Goal: Information Seeking & Learning: Learn about a topic

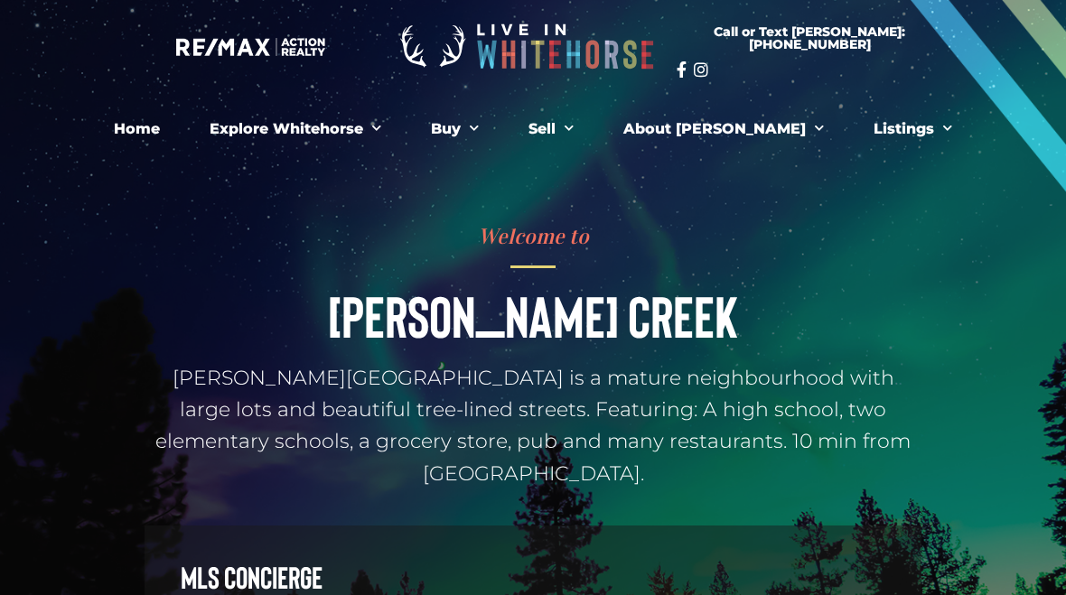
click at [479, 115] on span "Menu" at bounding box center [470, 129] width 18 height 28
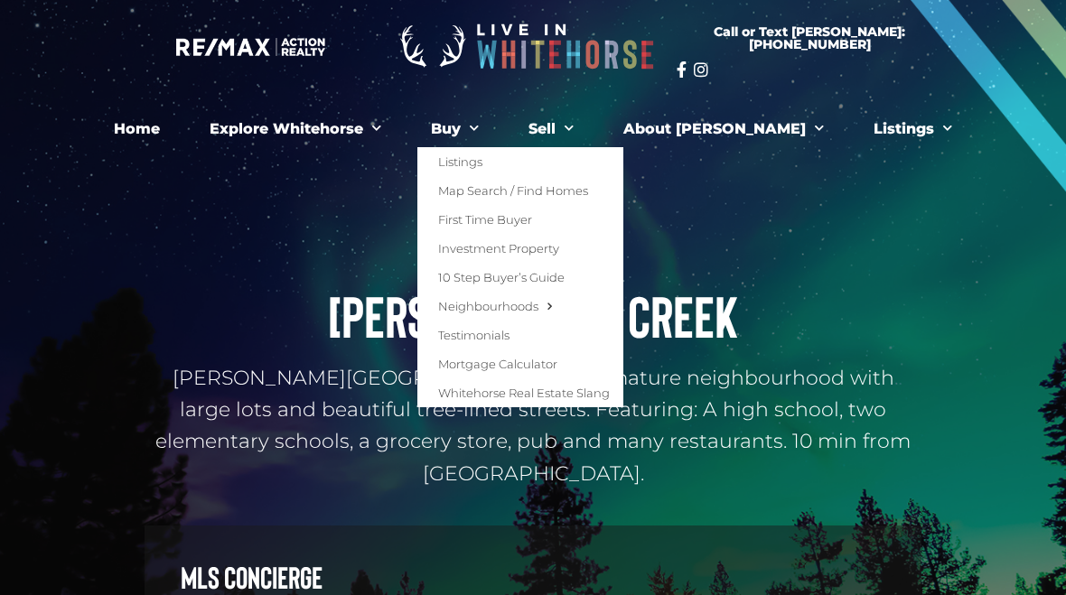
click at [531, 155] on link "Listings" at bounding box center [520, 161] width 206 height 29
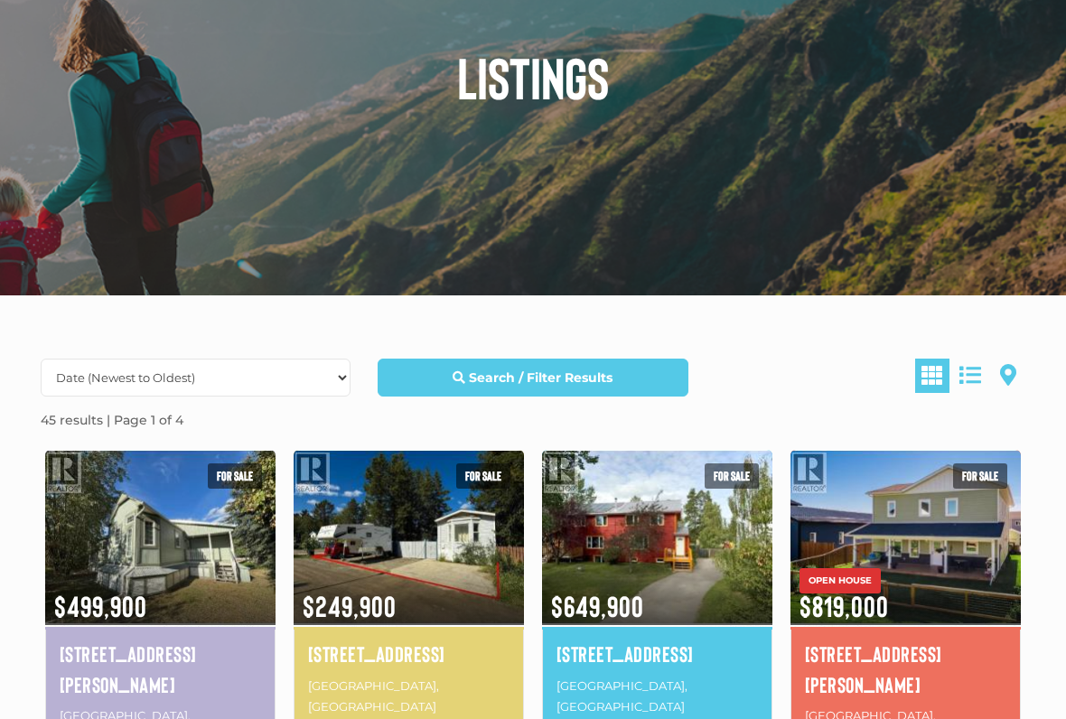
scroll to position [197, 0]
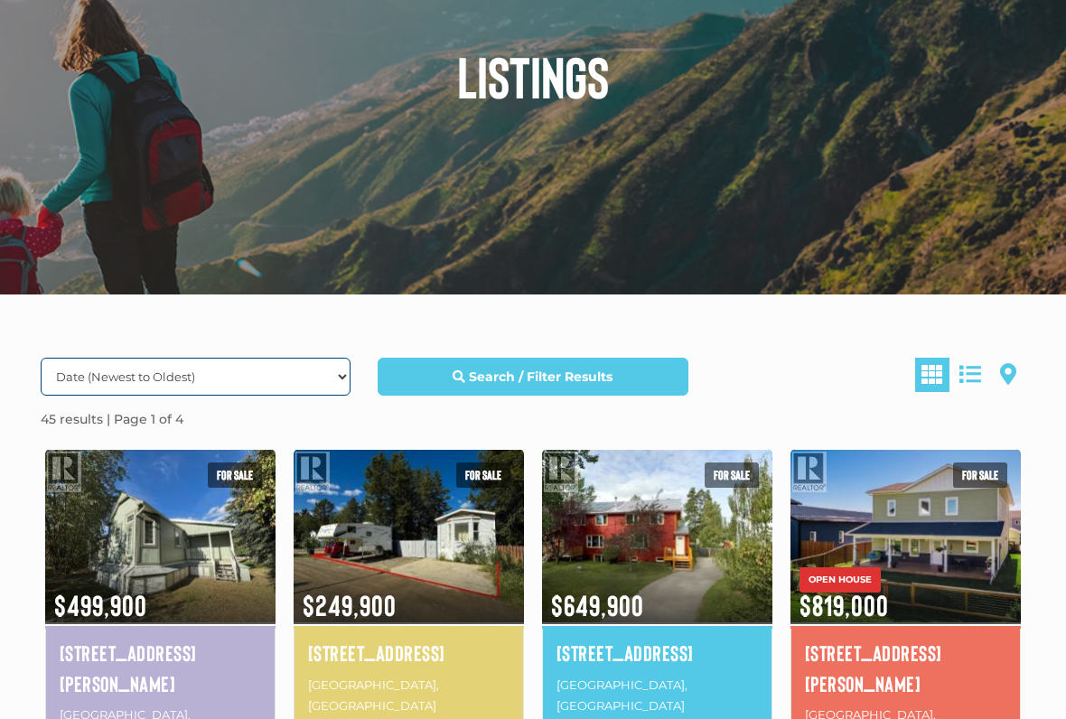
click at [283, 394] on select "Date (Newest to Oldest) Date (Oldest to Newest) Price (Highest to Lowest) Price…" at bounding box center [196, 377] width 310 height 38
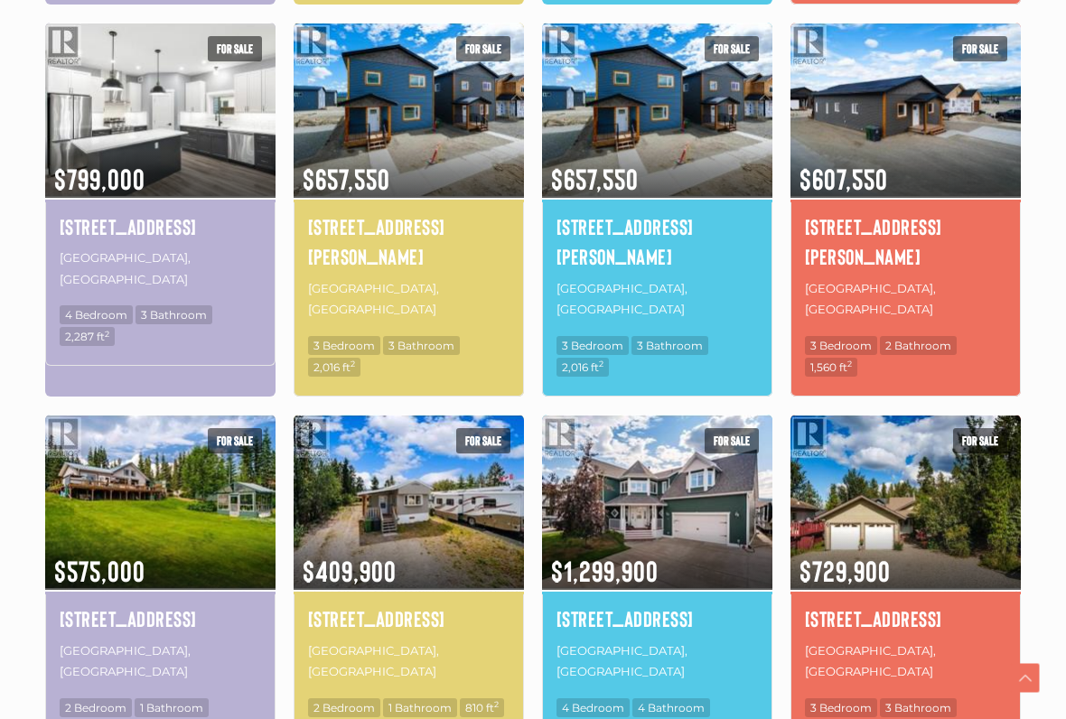
scroll to position [1018, 0]
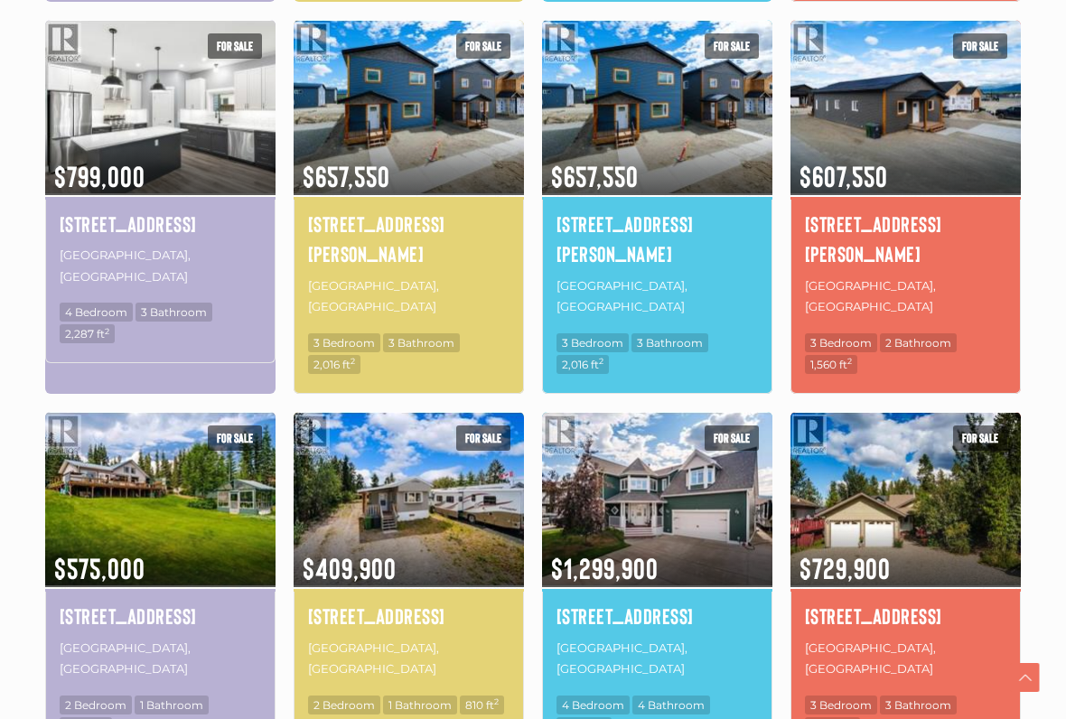
click at [410, 594] on h4 "[STREET_ADDRESS]" at bounding box center [408, 617] width 201 height 31
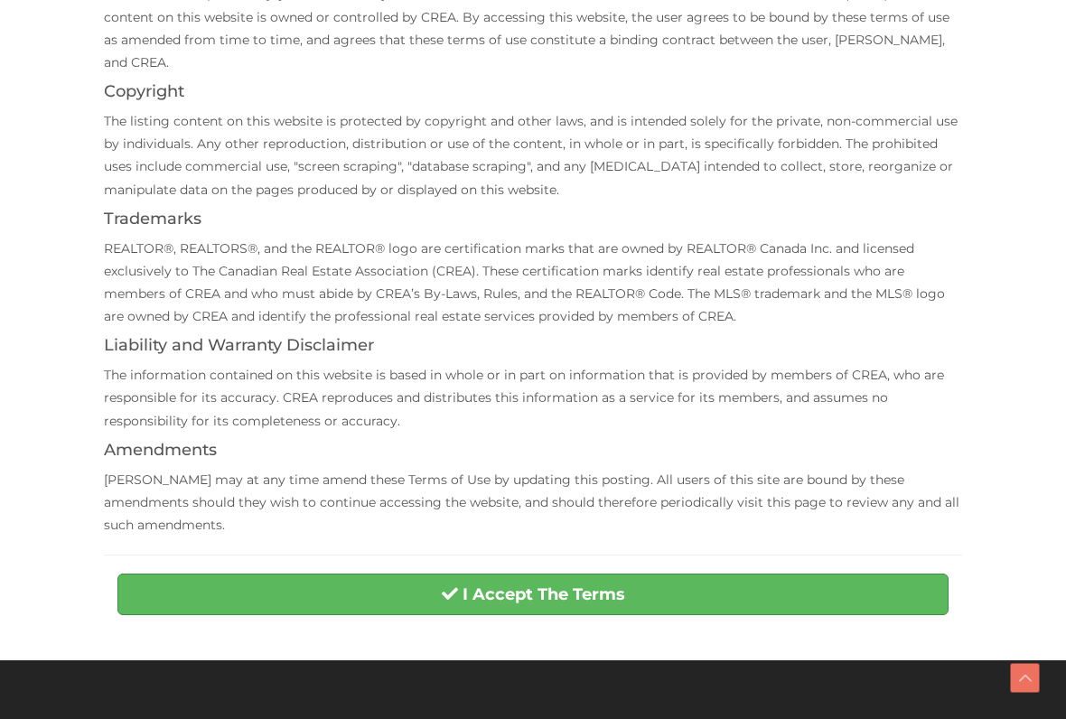
scroll to position [339, 0]
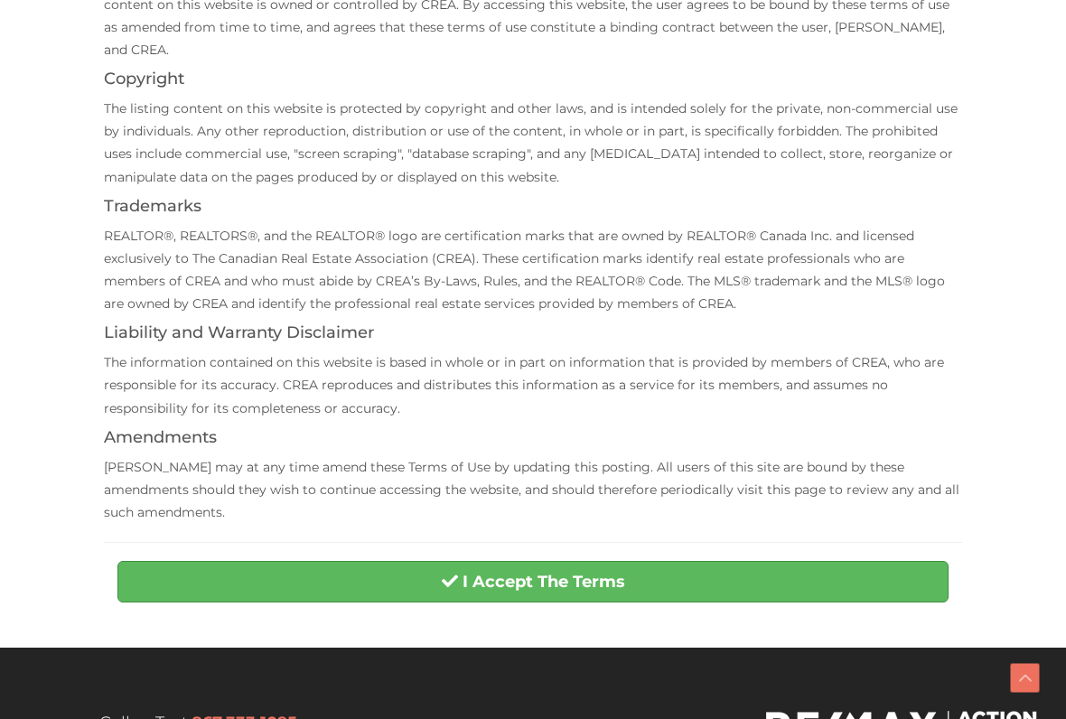
click at [587, 566] on button "I Accept The Terms" at bounding box center [532, 582] width 831 height 42
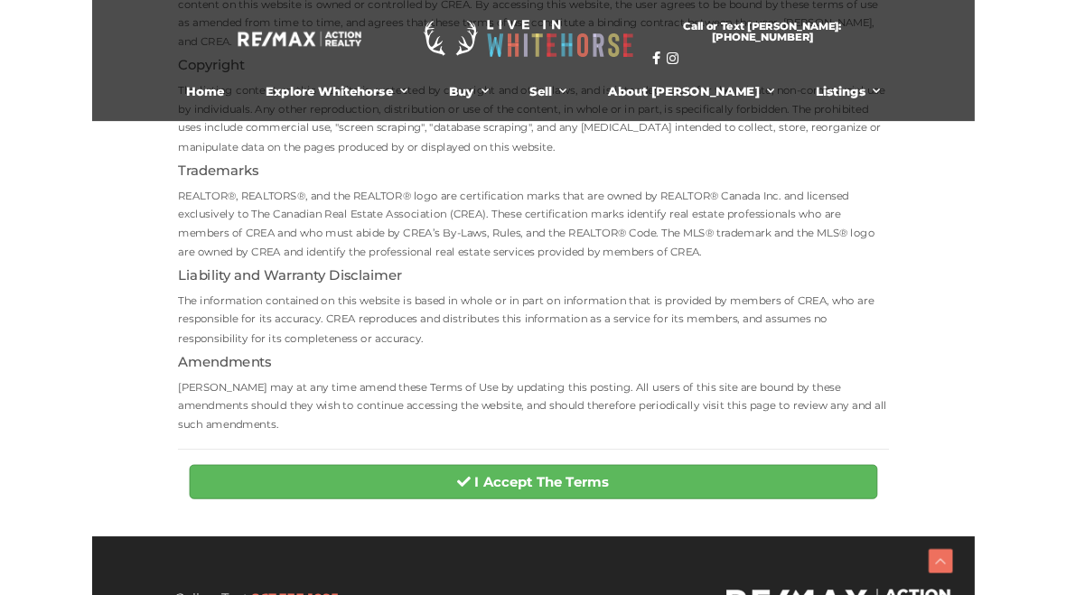
scroll to position [389, 0]
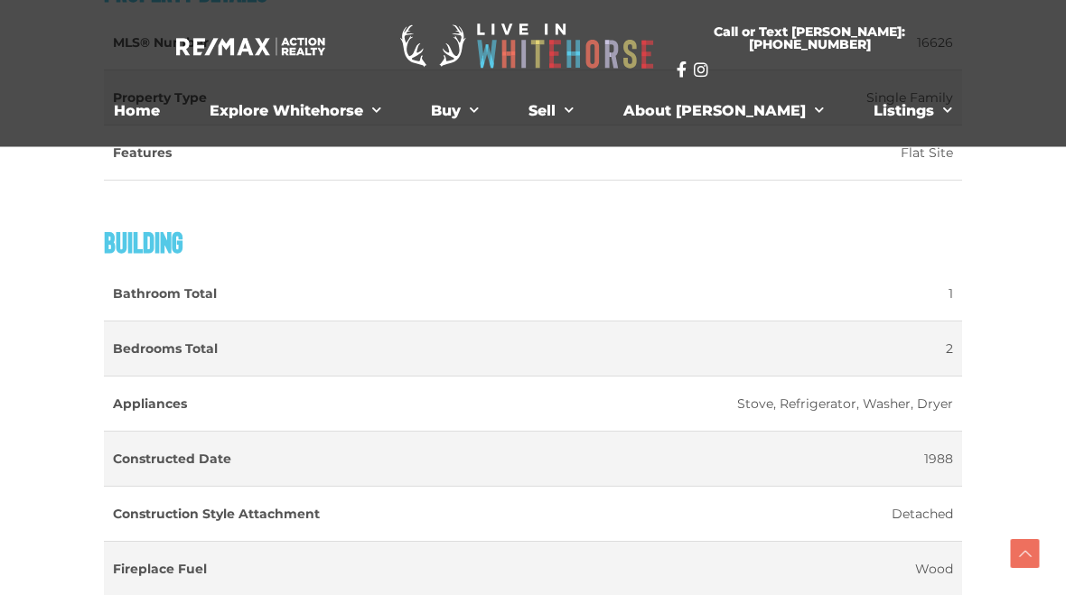
scroll to position [1481, 0]
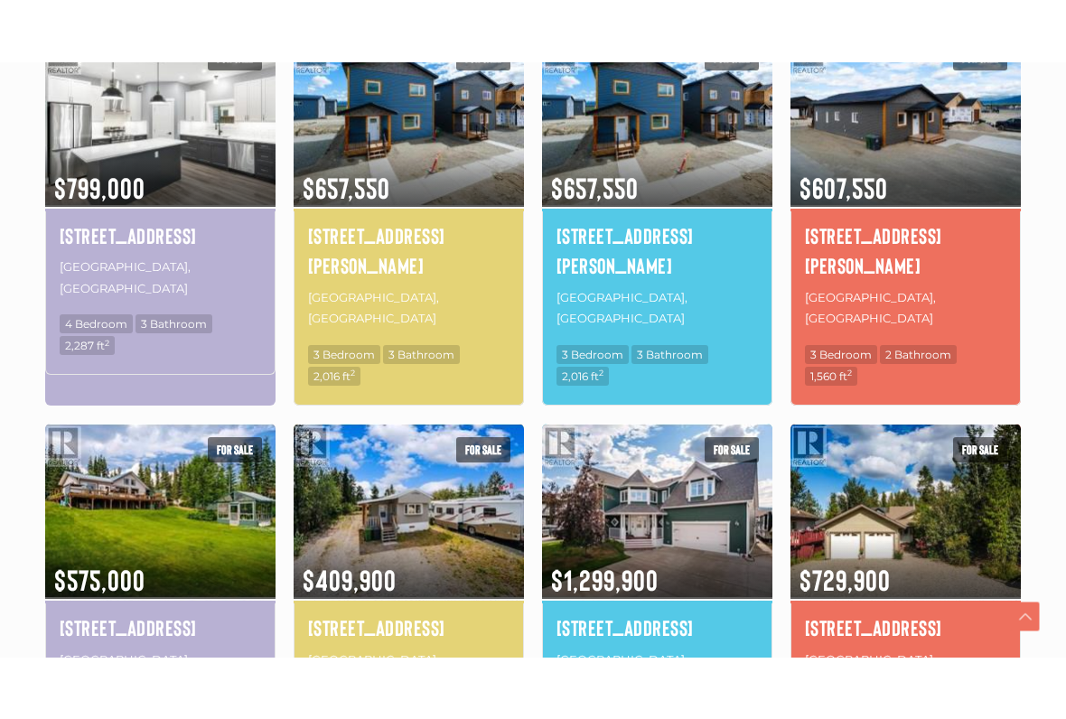
scroll to position [1111, 0]
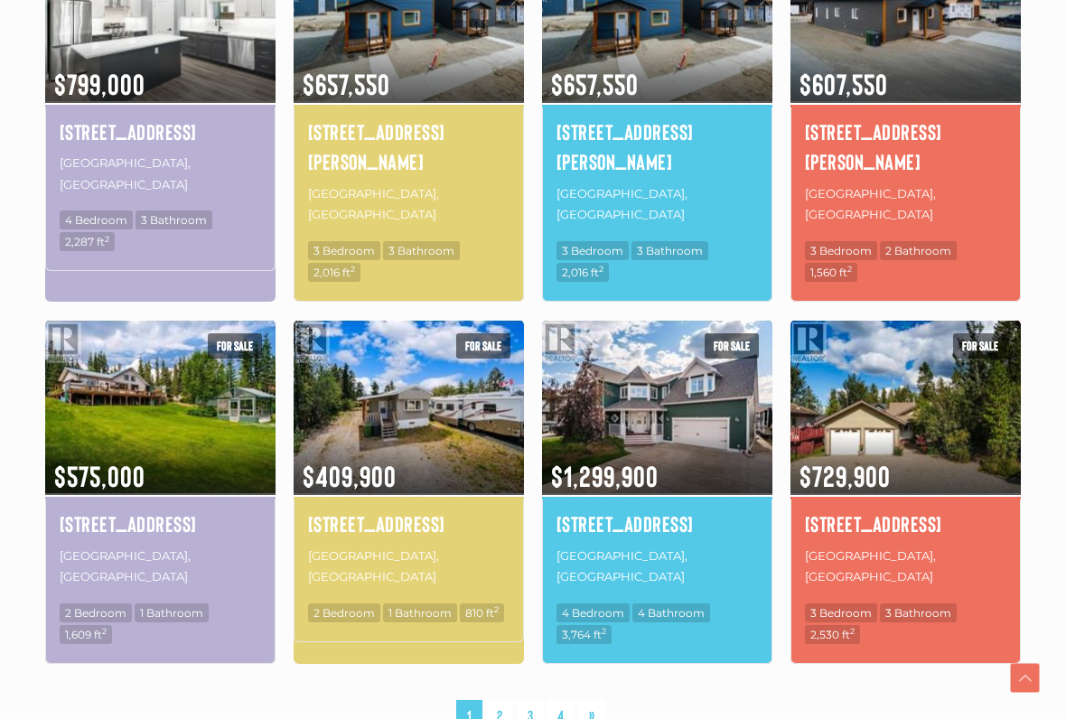
click at [493, 594] on link "2" at bounding box center [499, 716] width 27 height 32
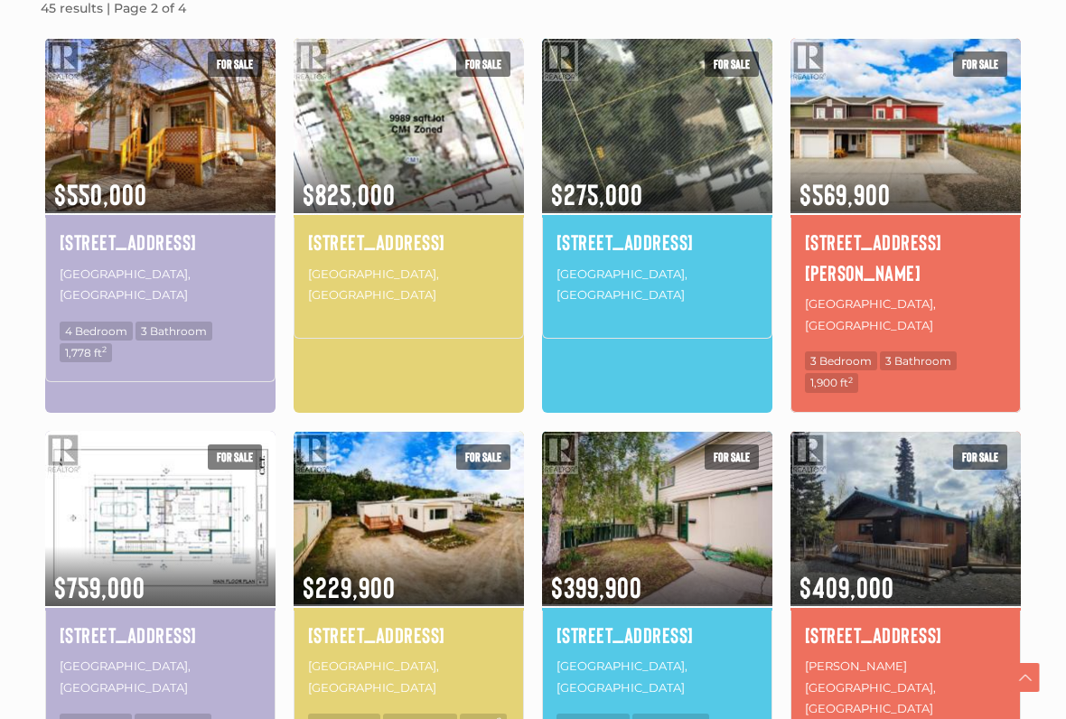
scroll to position [608, 0]
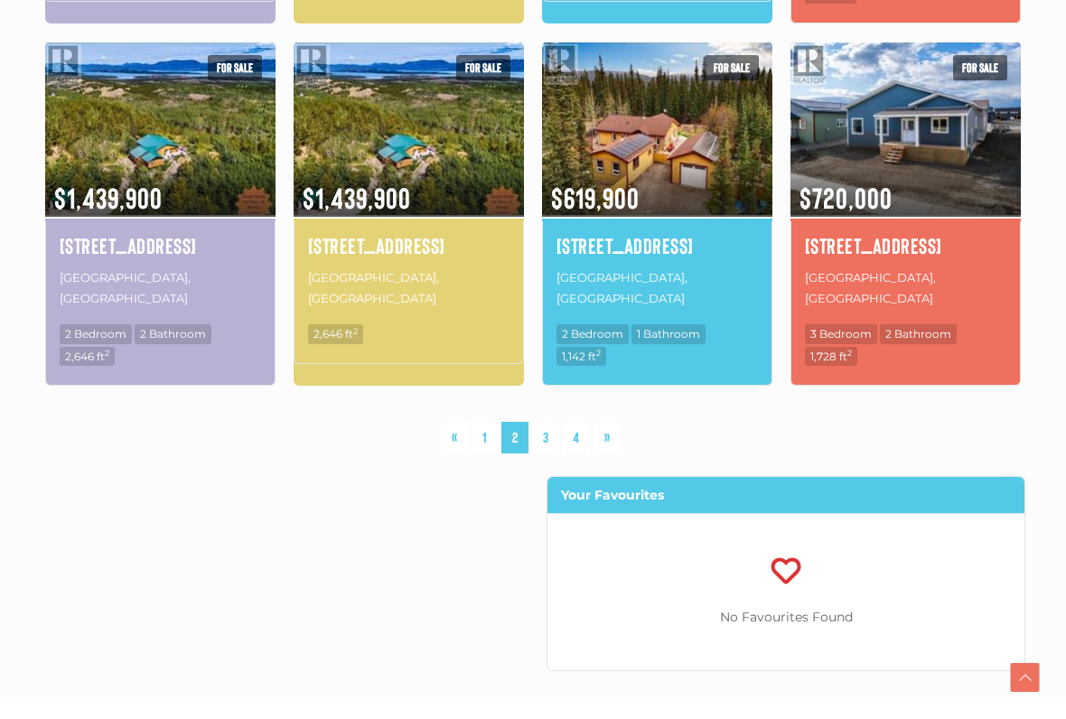
click at [614, 423] on link "»" at bounding box center [607, 439] width 27 height 32
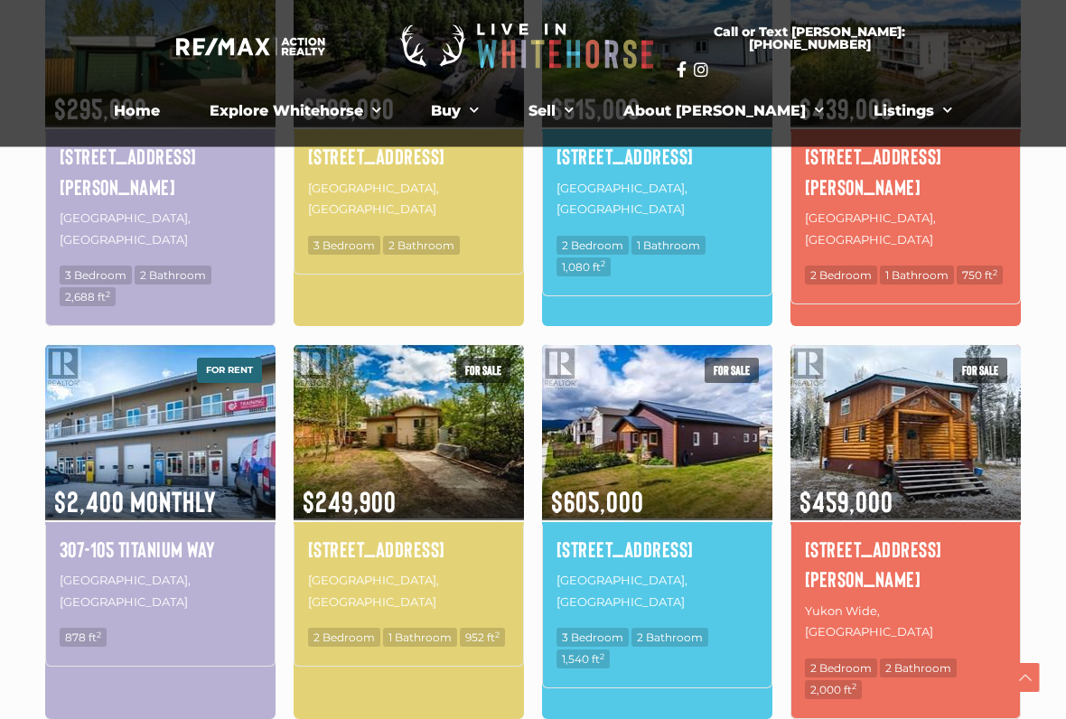
scroll to position [419, 0]
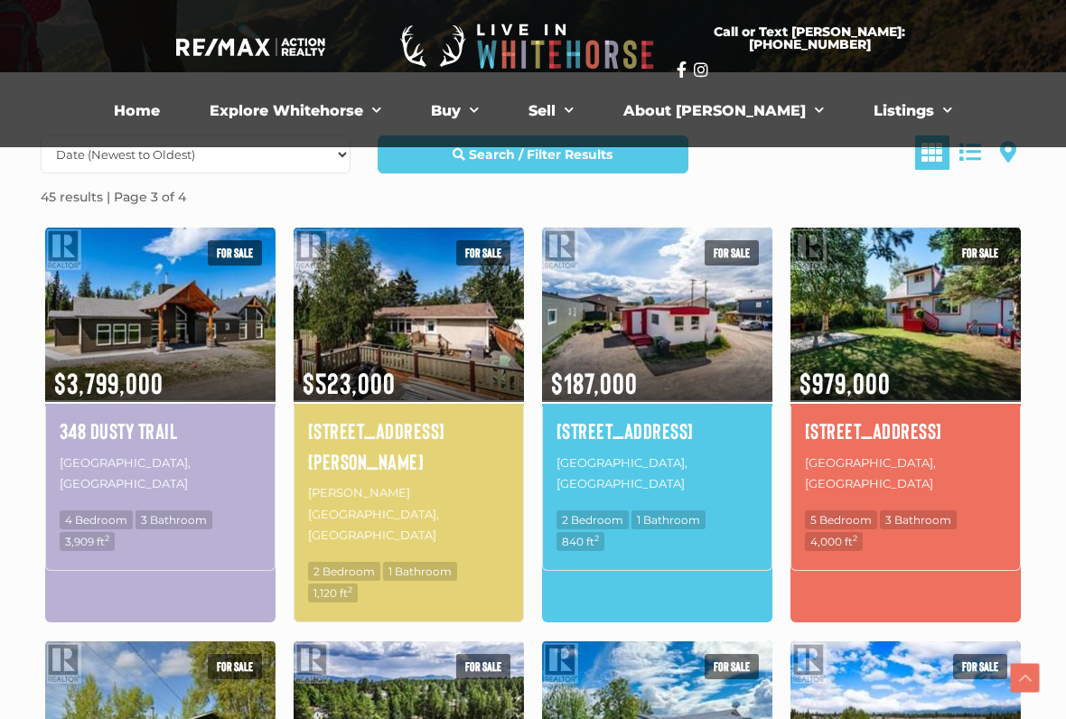
click at [193, 444] on h4 "348 Dusty Trail" at bounding box center [160, 431] width 201 height 31
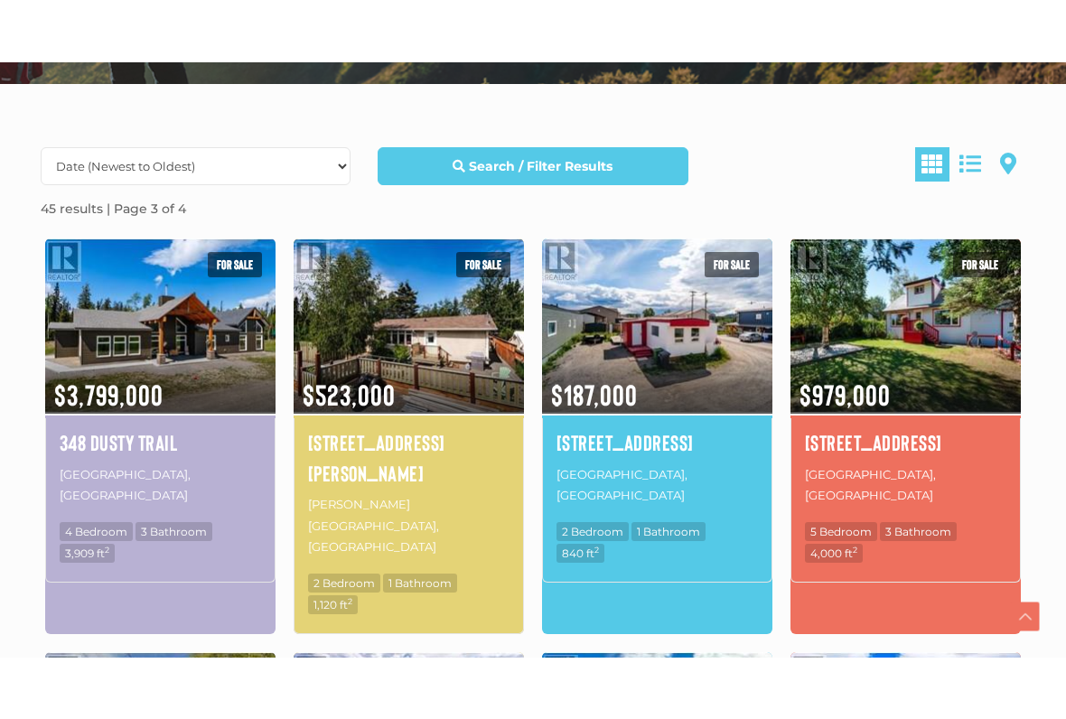
scroll to position [625, 0]
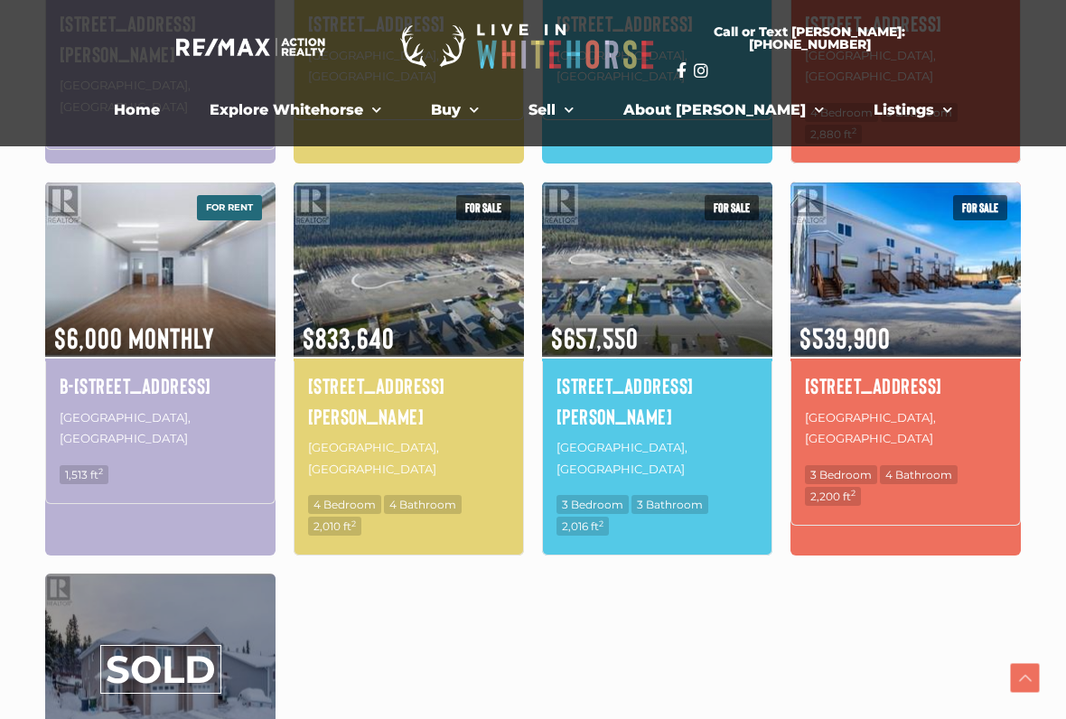
scroll to position [419, 0]
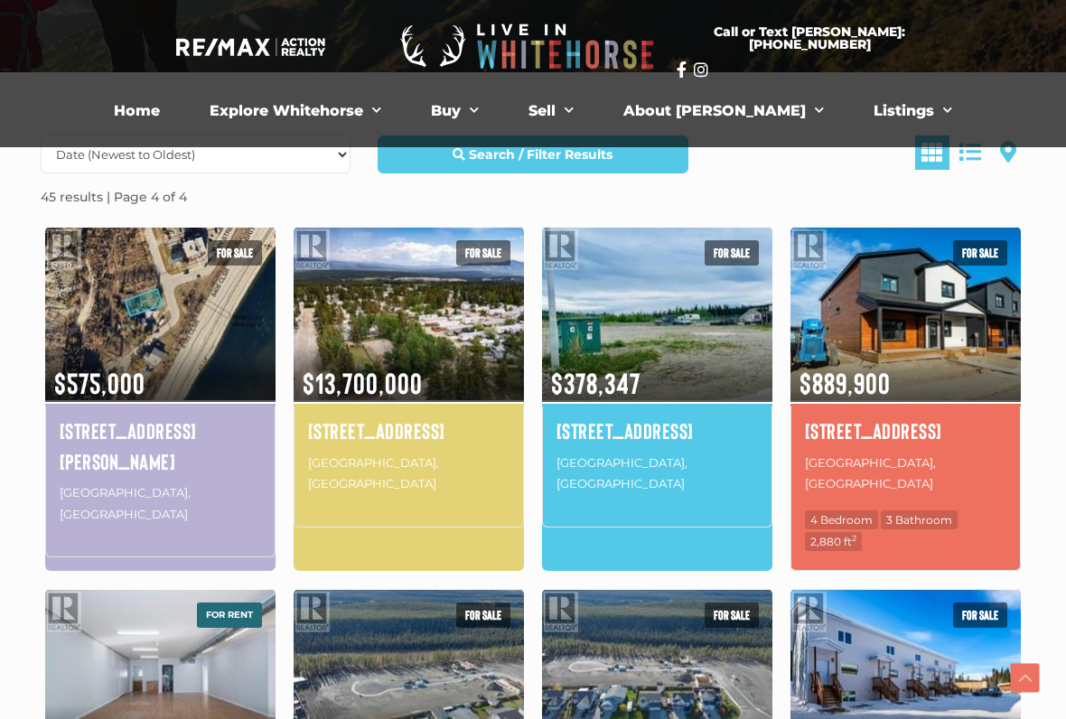
click at [416, 443] on h4 "986 Range Road" at bounding box center [408, 431] width 201 height 31
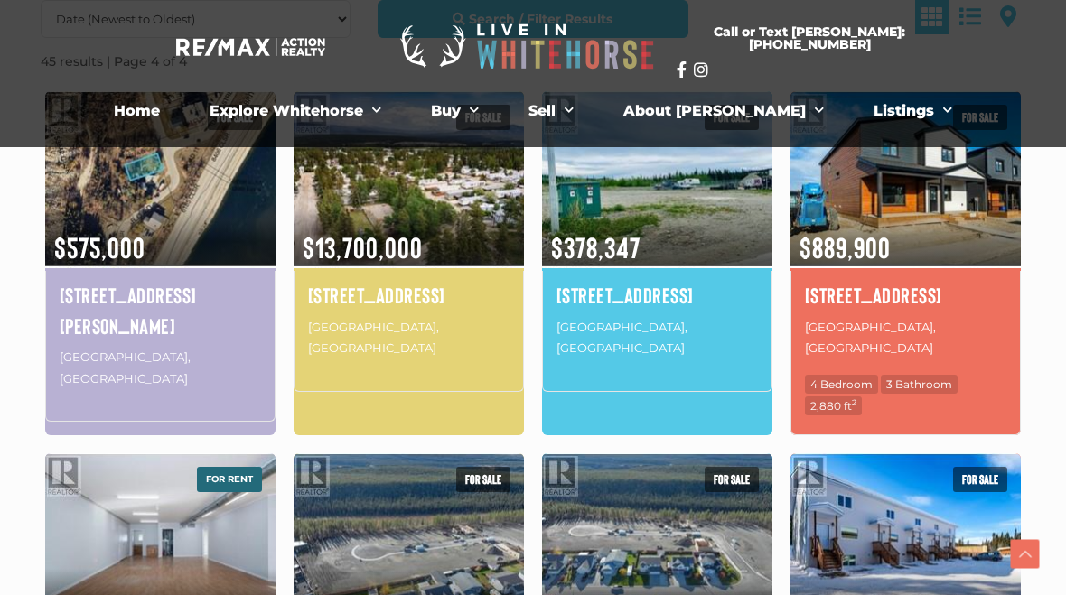
scroll to position [519, 0]
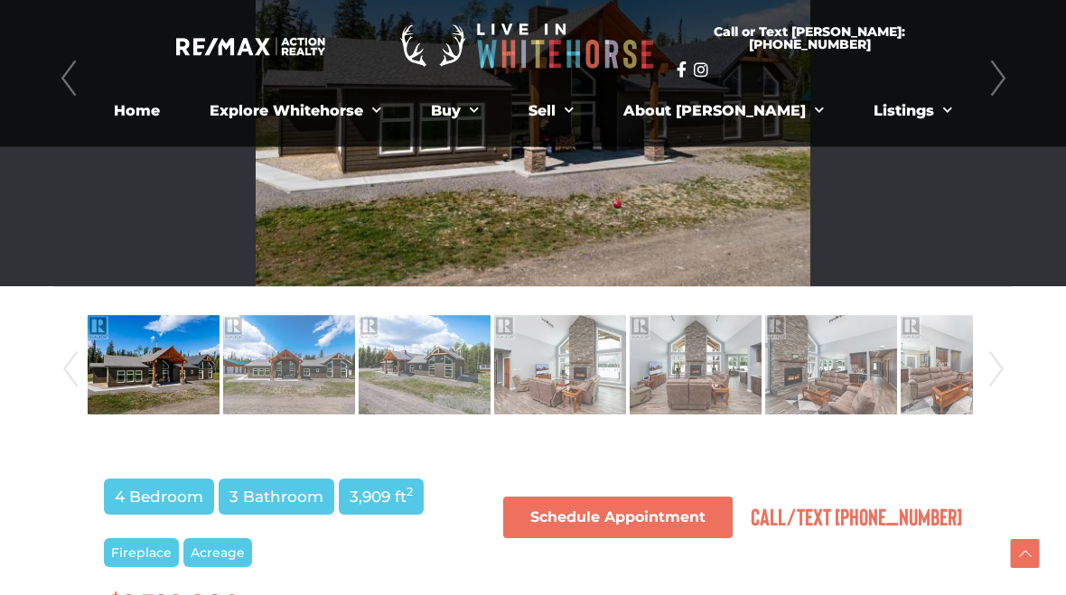
scroll to position [603, 0]
